Goal: Task Accomplishment & Management: Use online tool/utility

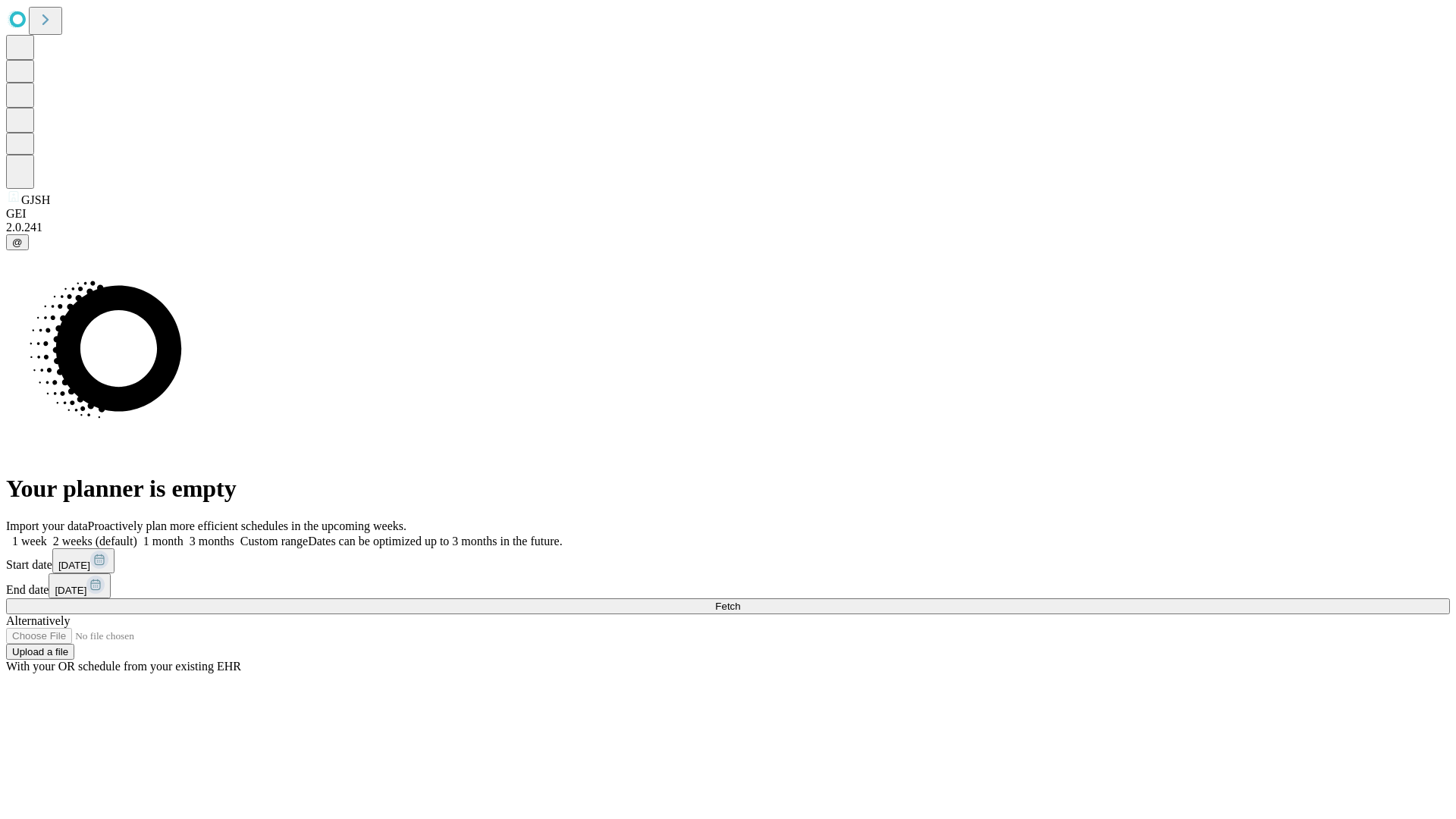
click at [740, 600] on span "Fetch" at bounding box center [728, 606] width 25 height 11
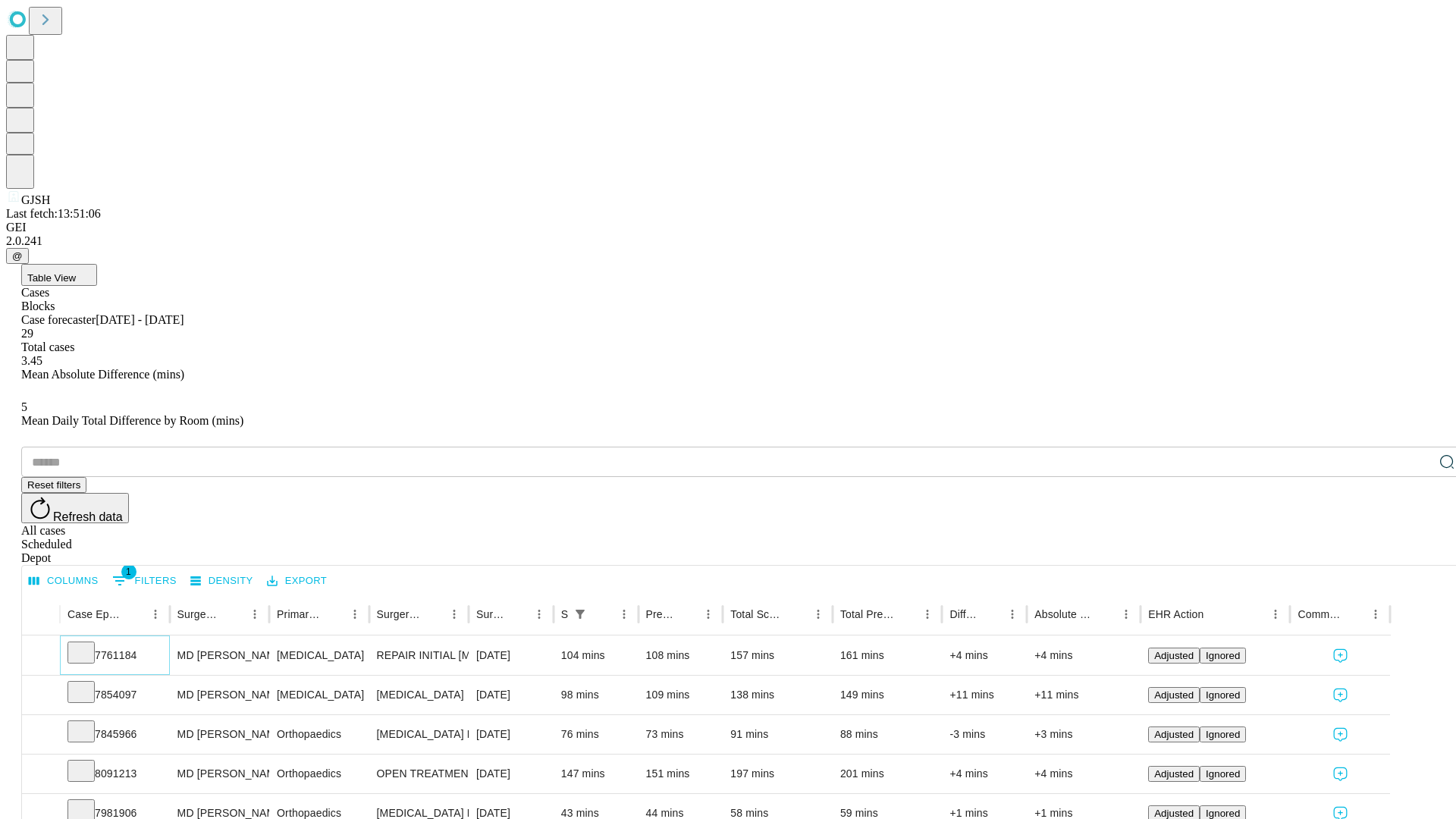
click at [88, 644] on icon at bounding box center [81, 651] width 15 height 15
